Goal: Task Accomplishment & Management: Manage account settings

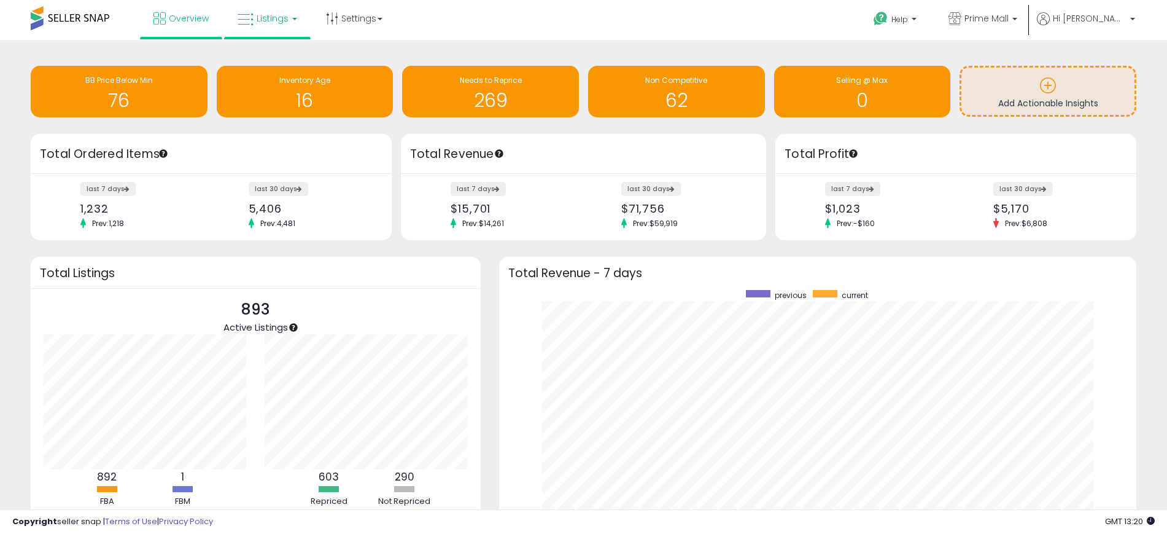
click at [273, 20] on span "Listings" at bounding box center [273, 18] width 32 height 12
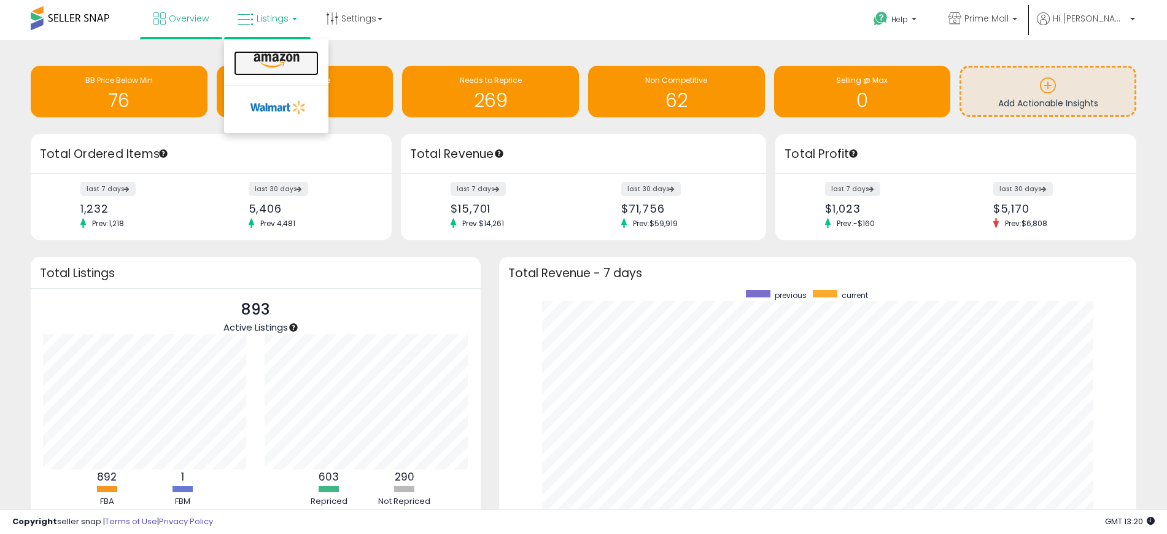
click at [273, 61] on icon at bounding box center [276, 61] width 53 height 16
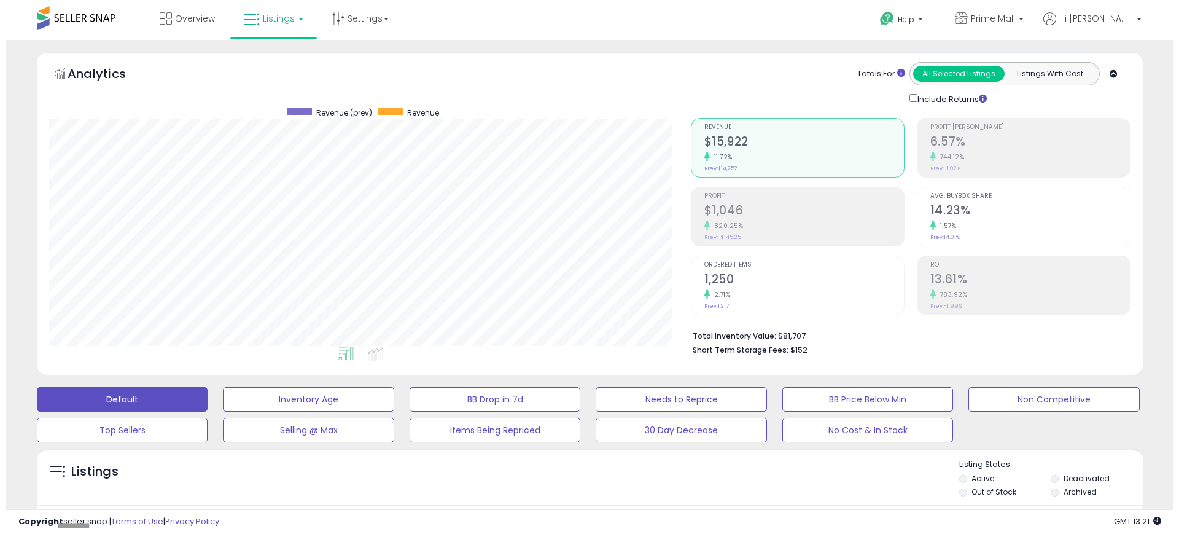
scroll to position [252, 642]
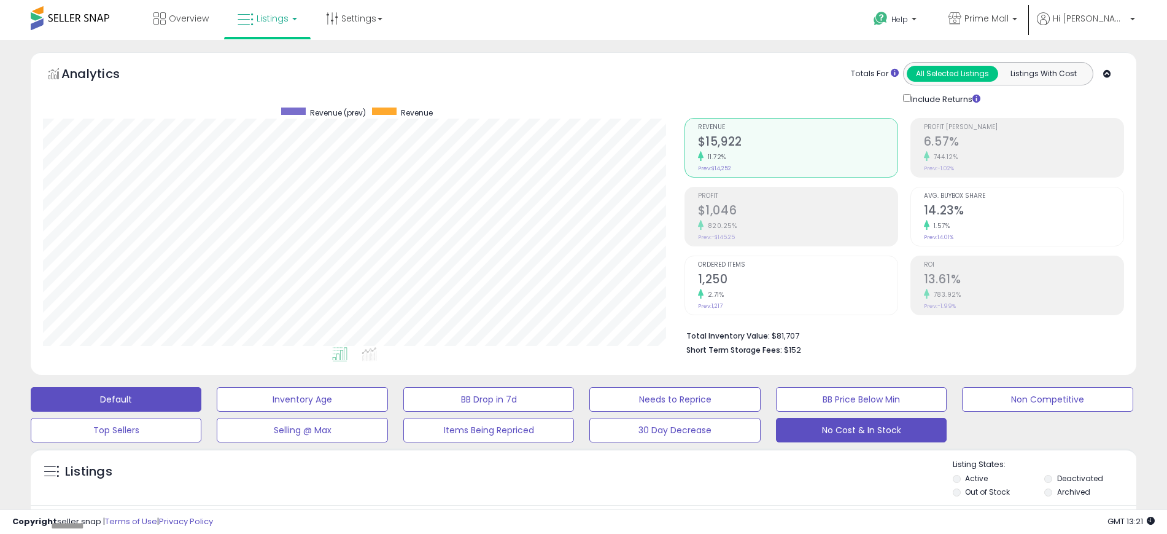
click at [387, 411] on button "No Cost & In Stock" at bounding box center [302, 399] width 171 height 25
click at [116, 407] on button "Default" at bounding box center [116, 399] width 171 height 25
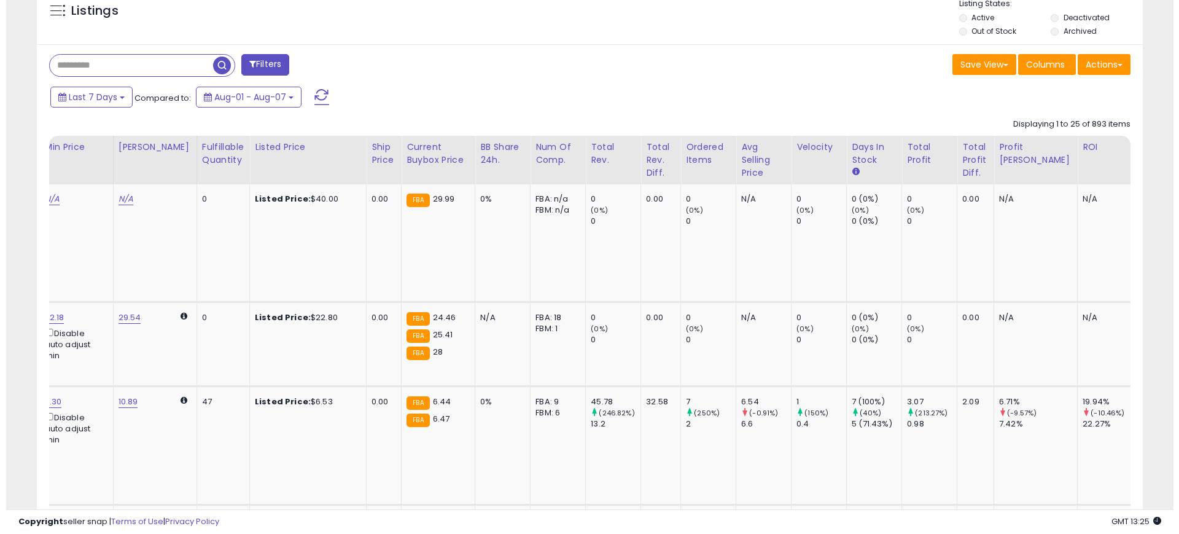
scroll to position [0, 642]
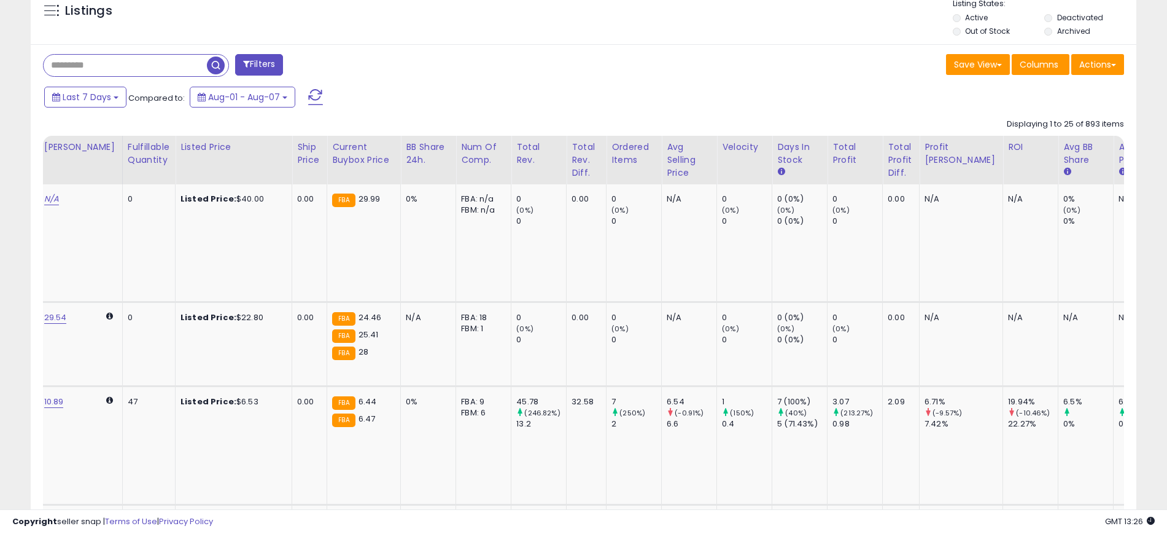
click at [1043, 54] on div "Columns" at bounding box center [1041, 66] width 58 height 24
click at [1043, 60] on span "Columns" at bounding box center [1039, 64] width 39 height 12
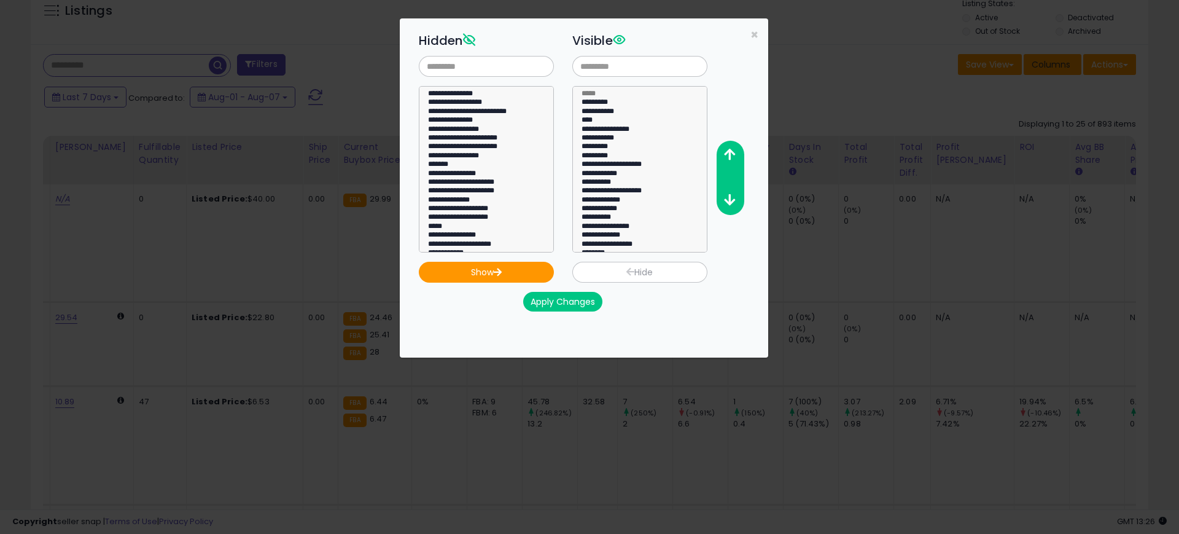
scroll to position [0, 630]
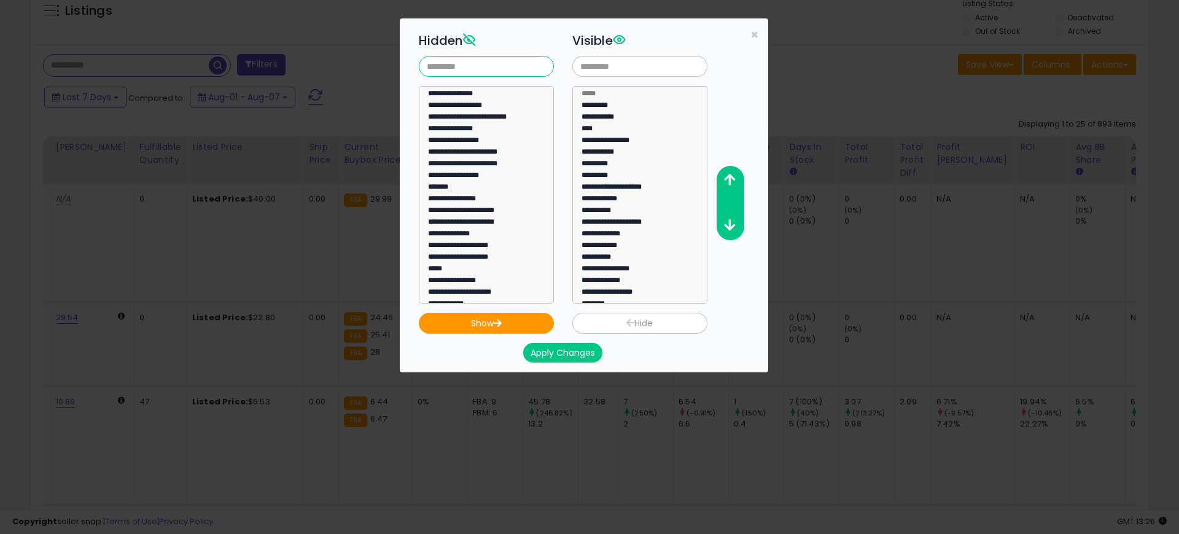
click at [507, 64] on input "text" at bounding box center [486, 66] width 135 height 21
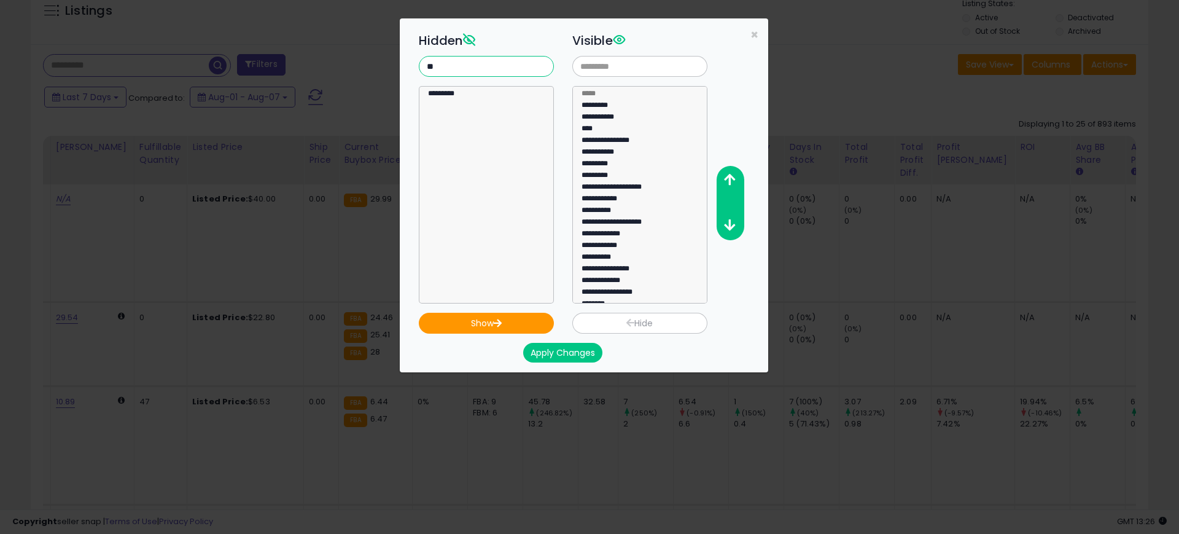
type input "**"
select select "*********"
click at [469, 98] on option "*********" at bounding box center [480, 96] width 107 height 12
click at [500, 325] on icon "button" at bounding box center [497, 323] width 9 height 8
select select
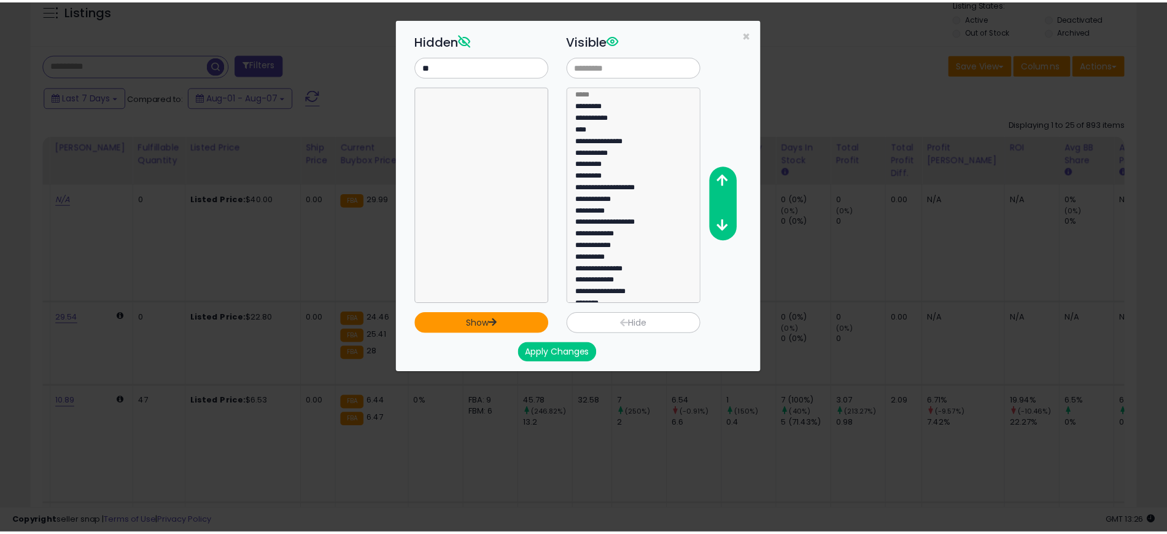
scroll to position [102, 0]
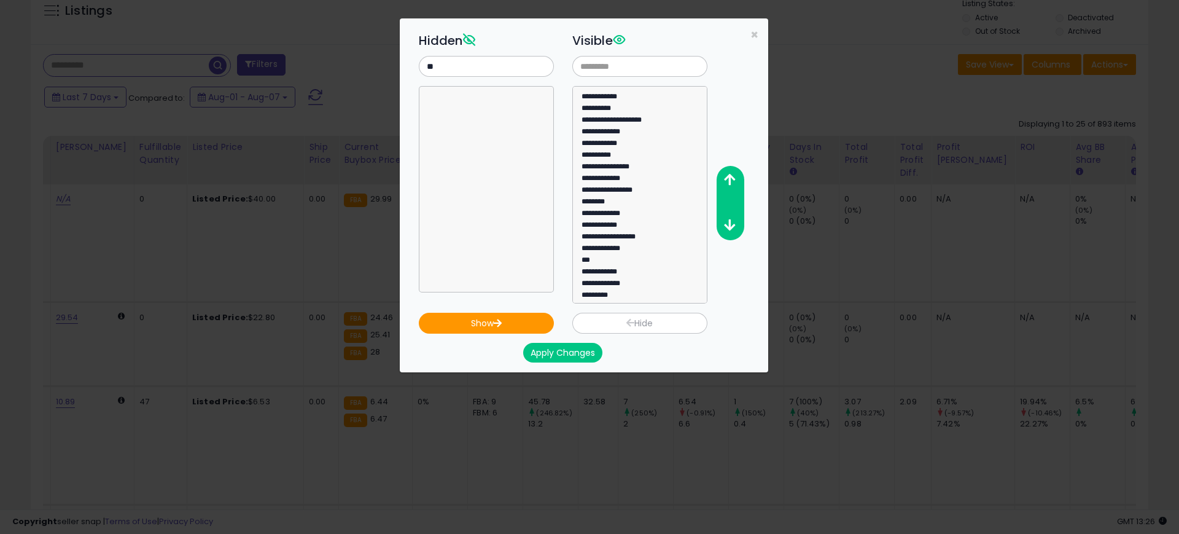
click at [570, 356] on button "Apply Changes" at bounding box center [562, 353] width 79 height 20
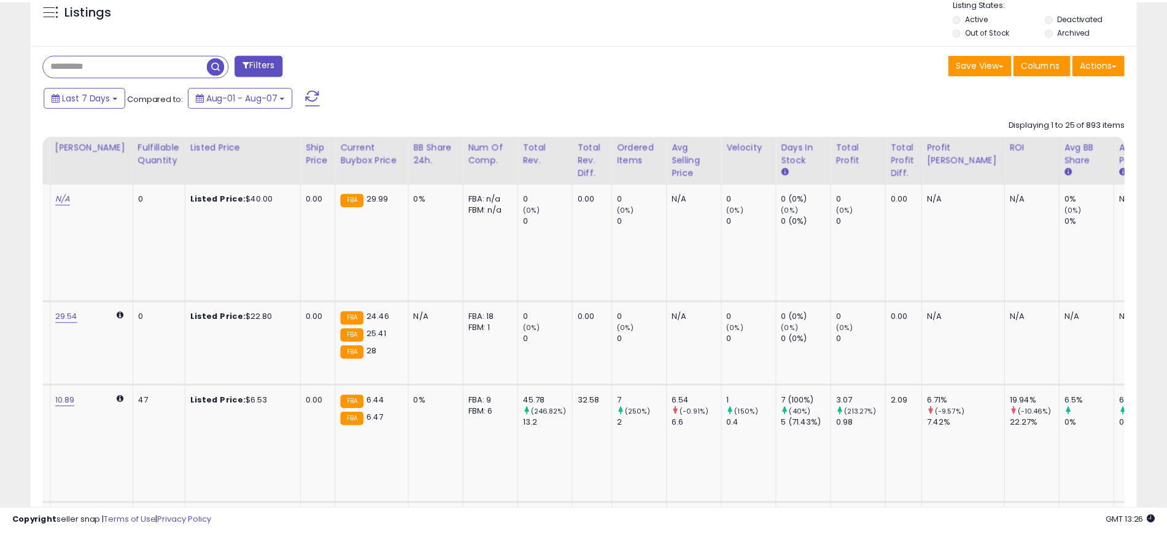
scroll to position [613803, 613413]
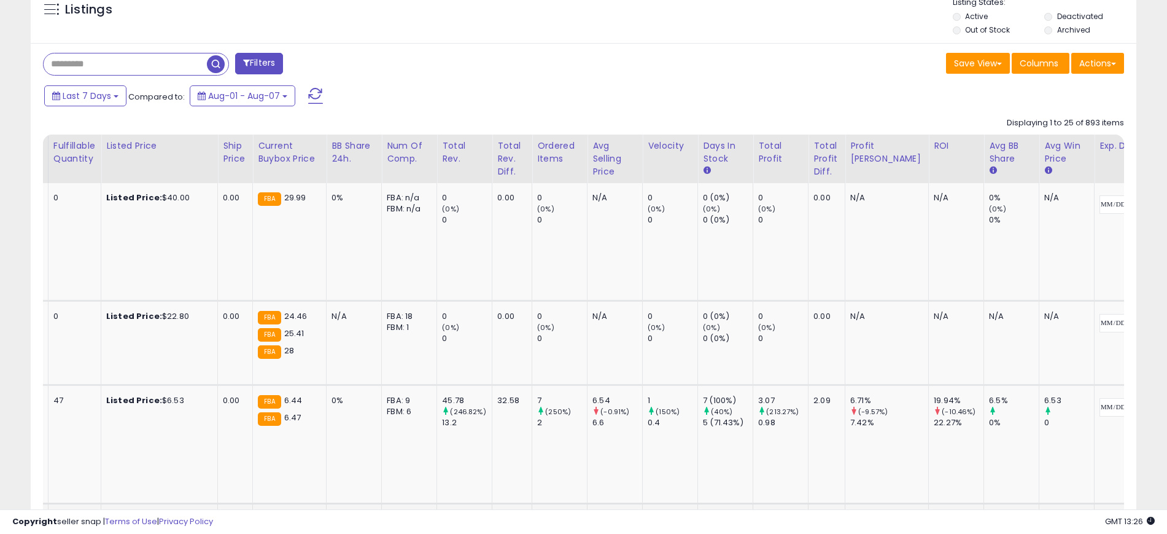
scroll to position [461, 0]
click at [981, 64] on button "Save View" at bounding box center [978, 63] width 64 height 21
click at [962, 88] on link "Save As New View" at bounding box center [941, 89] width 131 height 19
click at [890, 68] on input "text" at bounding box center [884, 63] width 74 height 21
type input "********"
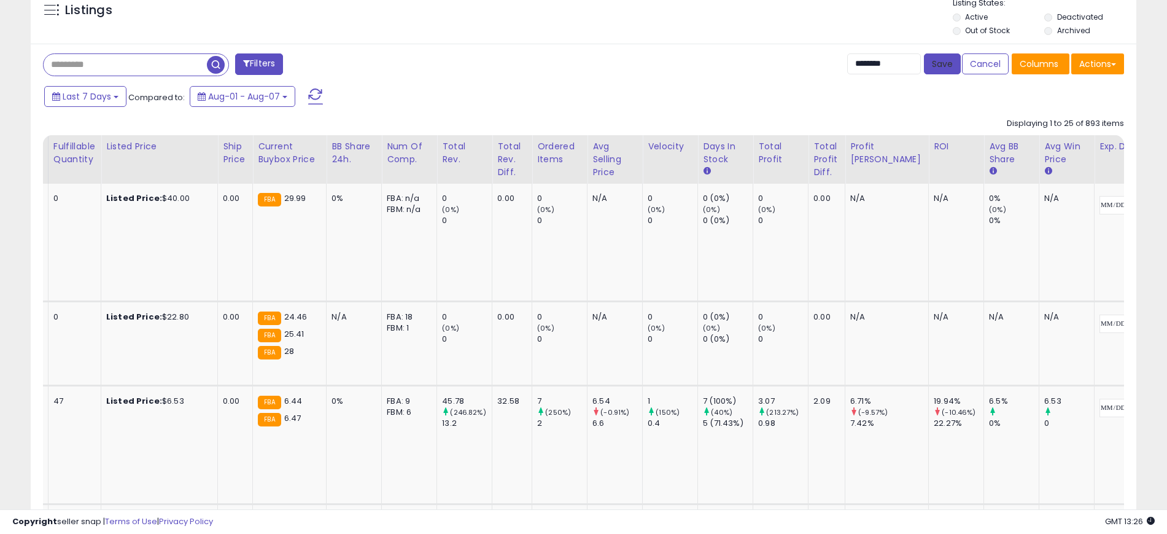
click at [935, 60] on button "Save" at bounding box center [942, 63] width 37 height 21
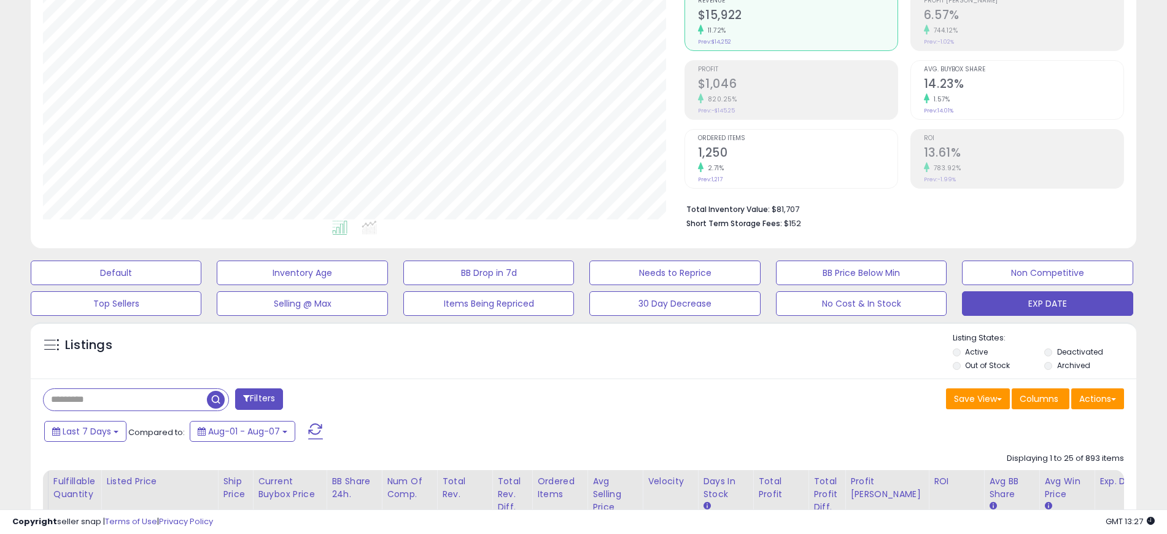
scroll to position [230, 0]
